Goal: Find specific page/section: Find specific page/section

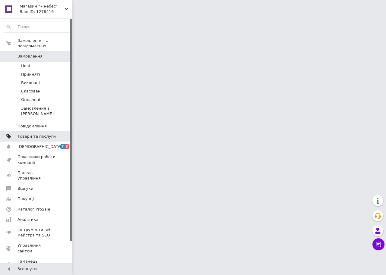
click at [47, 134] on span "Товари та послуги" at bounding box center [36, 136] width 38 height 5
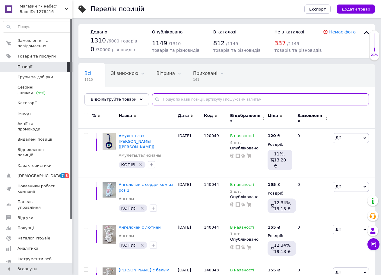
click at [189, 99] on input "text" at bounding box center [260, 99] width 217 height 12
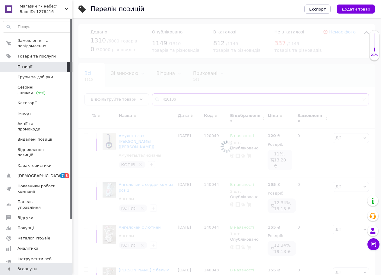
type input "410106"
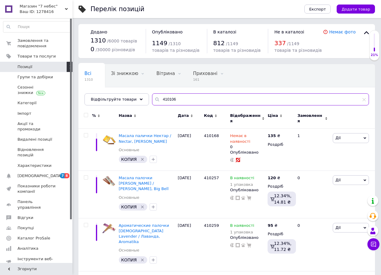
click at [184, 101] on input "410106" at bounding box center [260, 99] width 217 height 12
click at [172, 99] on input "410106" at bounding box center [260, 99] width 217 height 12
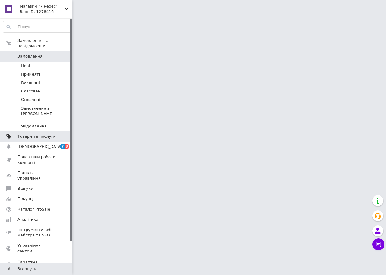
click at [42, 134] on span "Товари та послуги" at bounding box center [36, 136] width 38 height 5
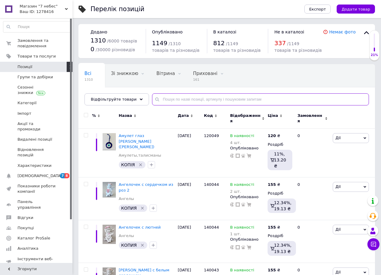
click at [157, 99] on input "text" at bounding box center [260, 99] width 217 height 12
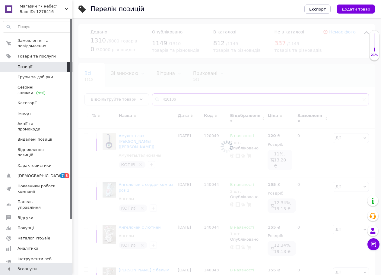
type input "410106"
